Goal: Task Accomplishment & Management: Use online tool/utility

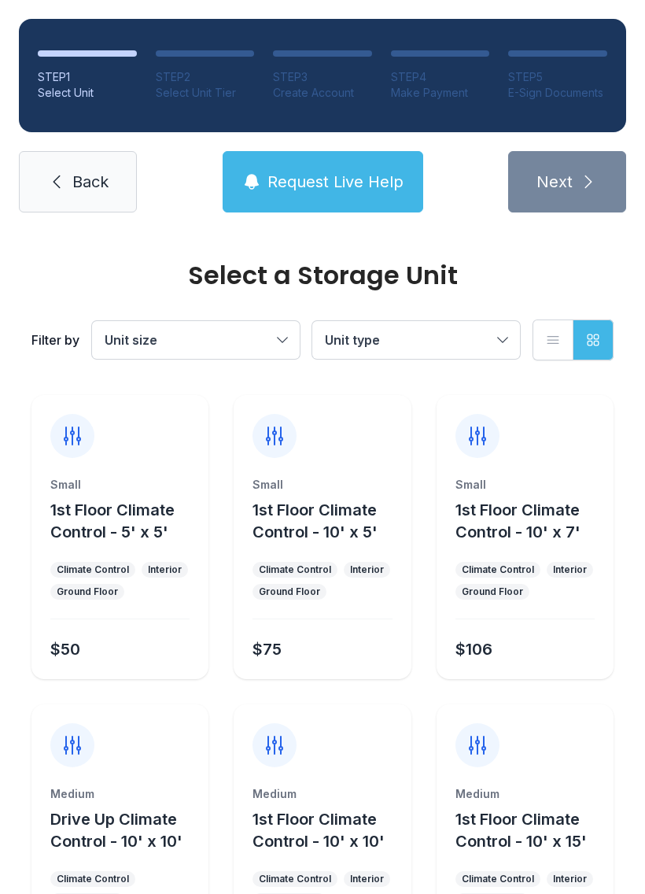
click at [349, 183] on span "Request Live Help" at bounding box center [335, 182] width 136 height 22
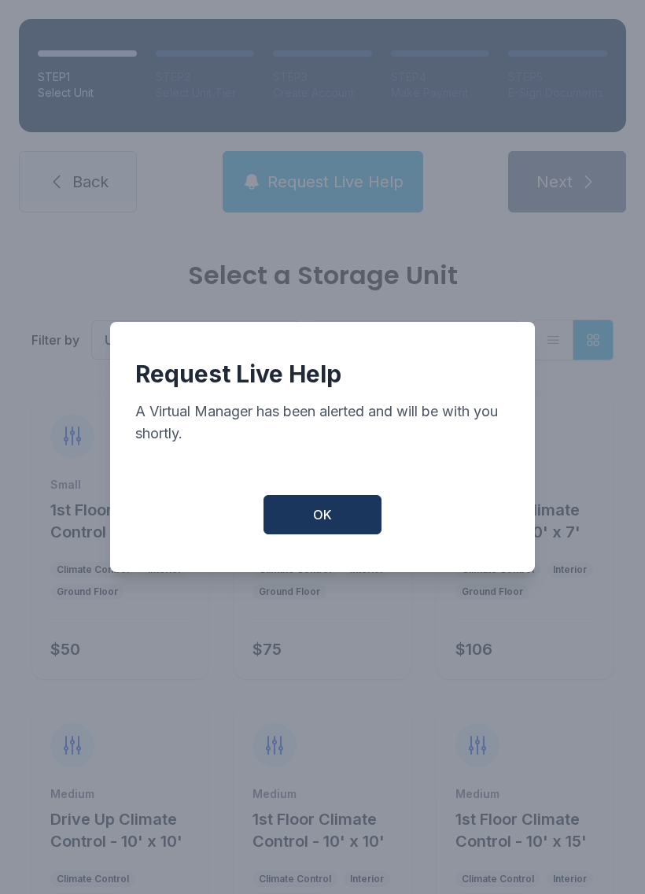
click at [319, 520] on span "OK" at bounding box center [322, 514] width 19 height 19
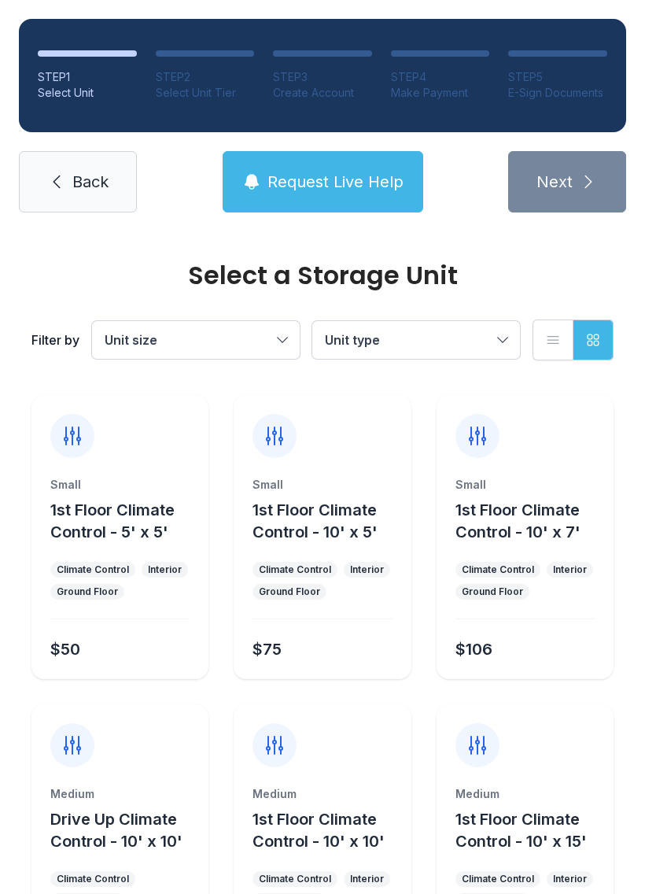
click at [254, 346] on span "Unit size" at bounding box center [188, 339] width 167 height 19
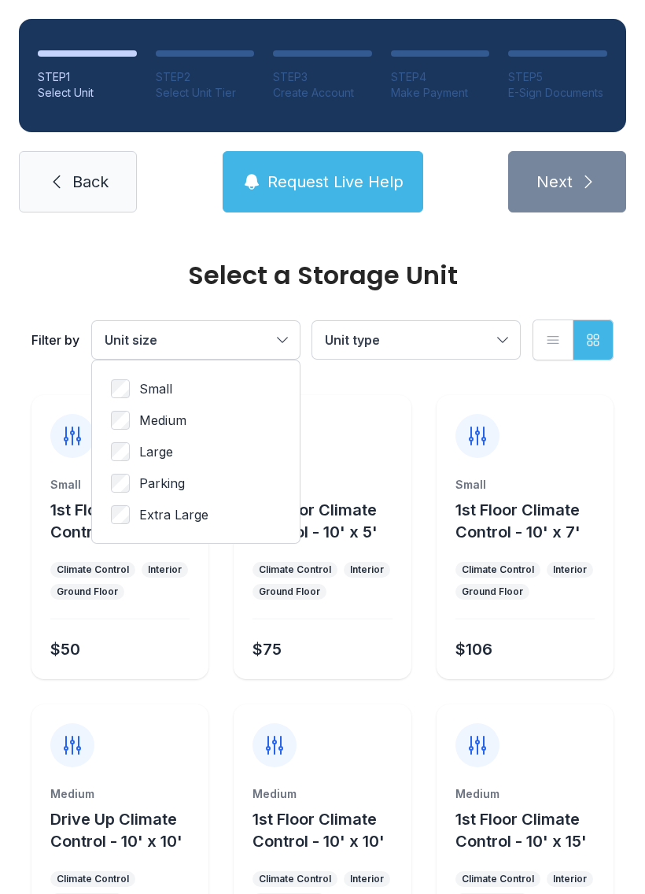
click at [444, 346] on span "Unit type" at bounding box center [408, 339] width 167 height 19
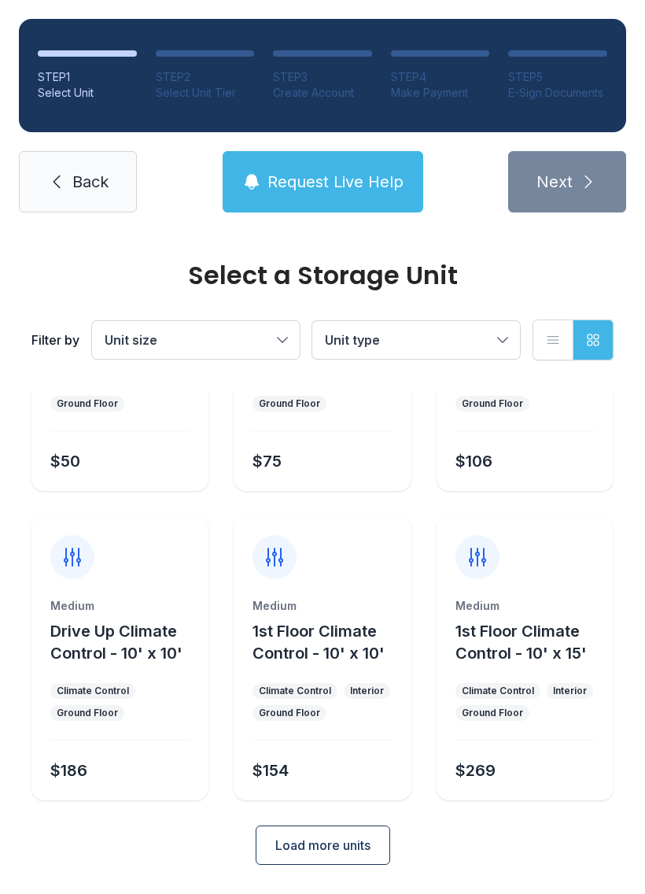
scroll to position [187, 0]
click at [74, 192] on span "Back" at bounding box center [90, 182] width 36 height 22
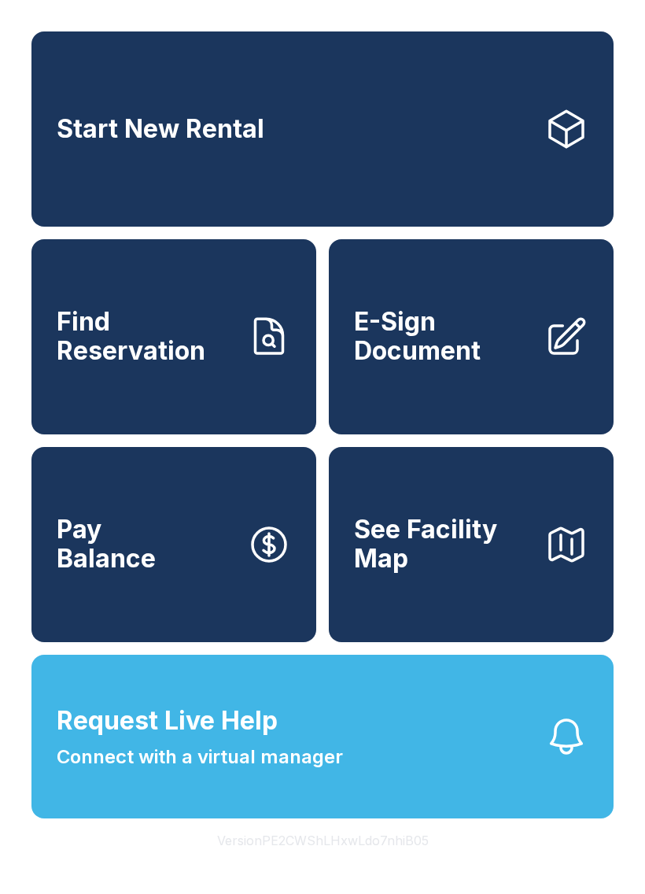
click at [305, 771] on span "Connect with a virtual manager" at bounding box center [200, 757] width 286 height 28
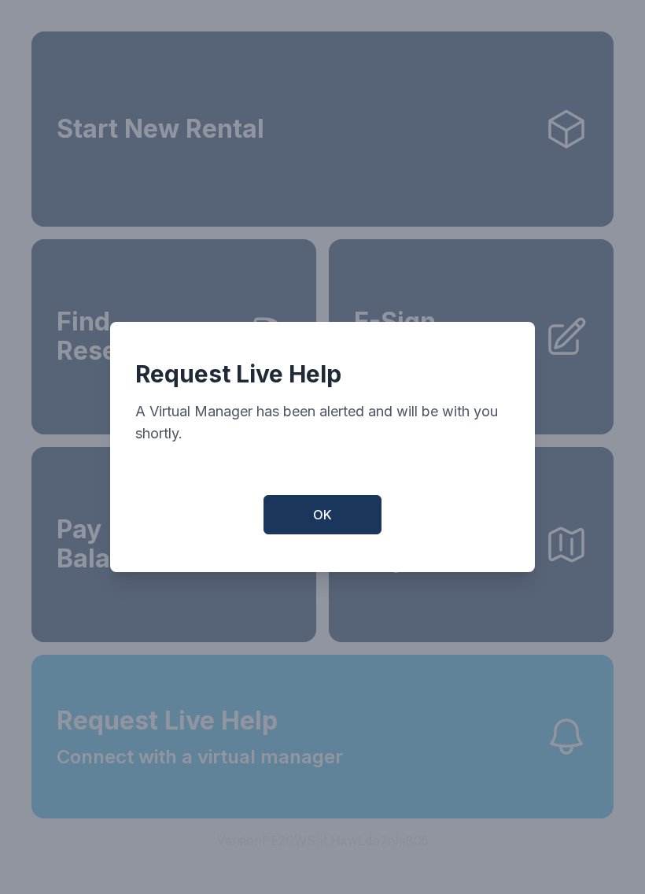
click at [322, 516] on span "OK" at bounding box center [322, 514] width 19 height 19
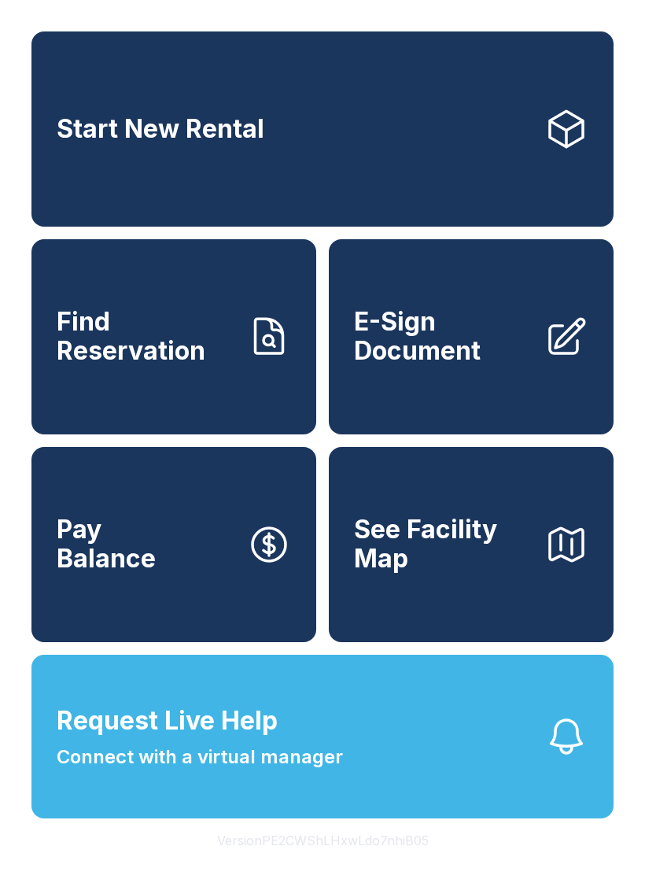
click at [307, 771] on span "Request Live Help Connect with a virtual manager" at bounding box center [200, 736] width 286 height 69
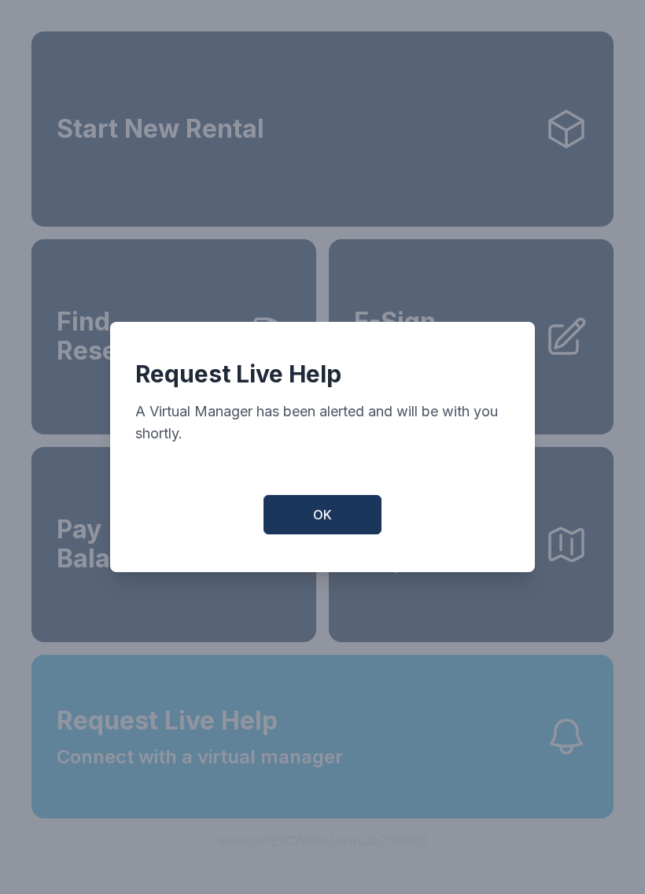
click at [336, 518] on button "OK" at bounding box center [323, 514] width 118 height 39
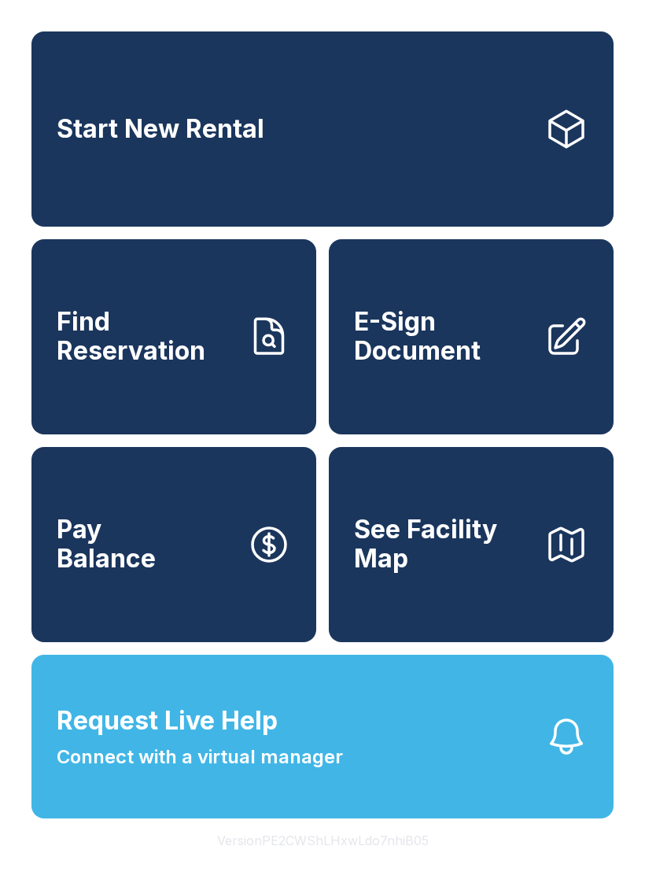
click at [271, 137] on link "Start New Rental" at bounding box center [322, 128] width 582 height 195
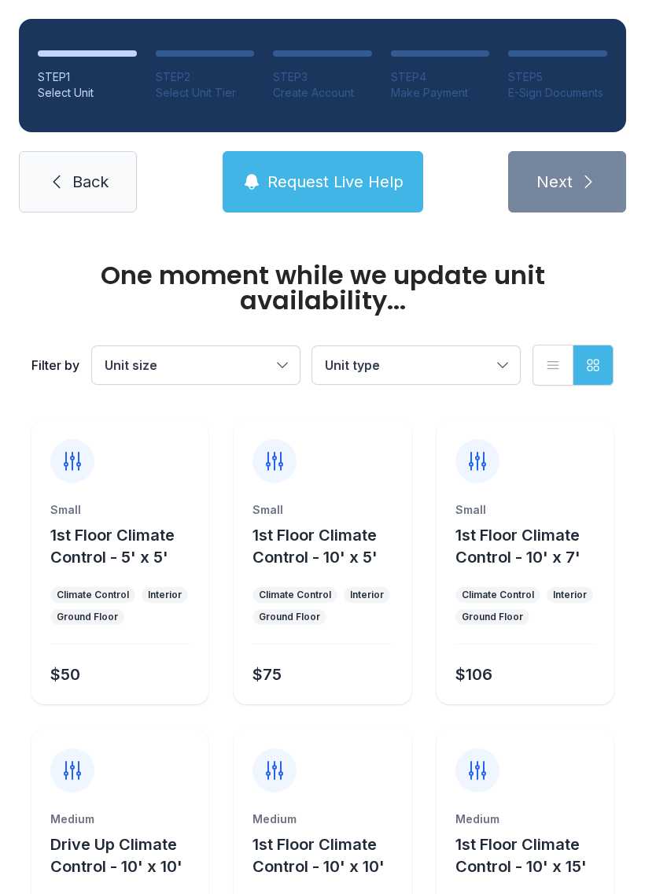
click at [90, 194] on link "Back" at bounding box center [78, 181] width 118 height 61
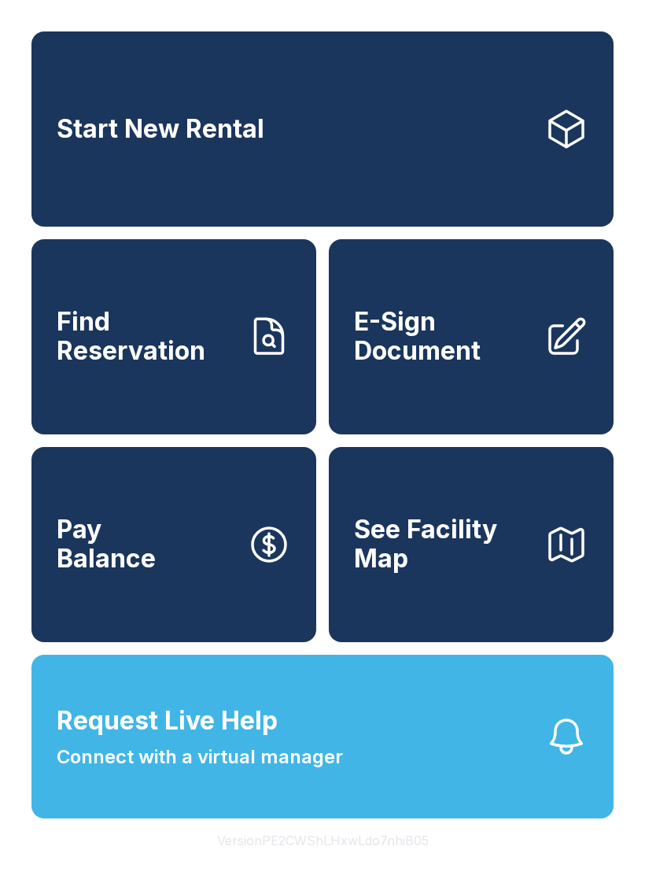
click at [182, 356] on span "Find Reservation" at bounding box center [146, 336] width 178 height 57
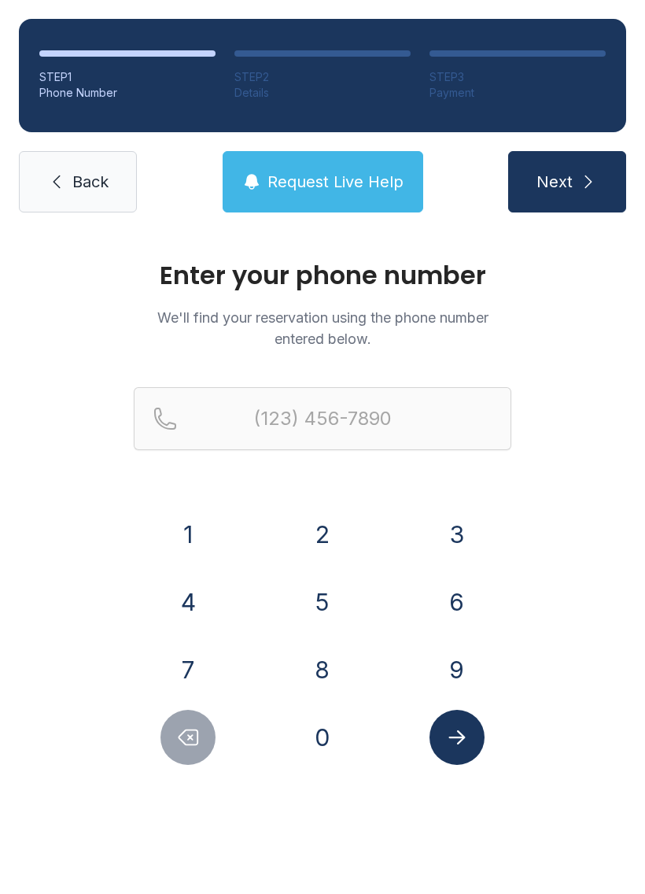
click at [81, 187] on span "Back" at bounding box center [90, 182] width 36 height 22
